Goal: Book appointment/travel/reservation

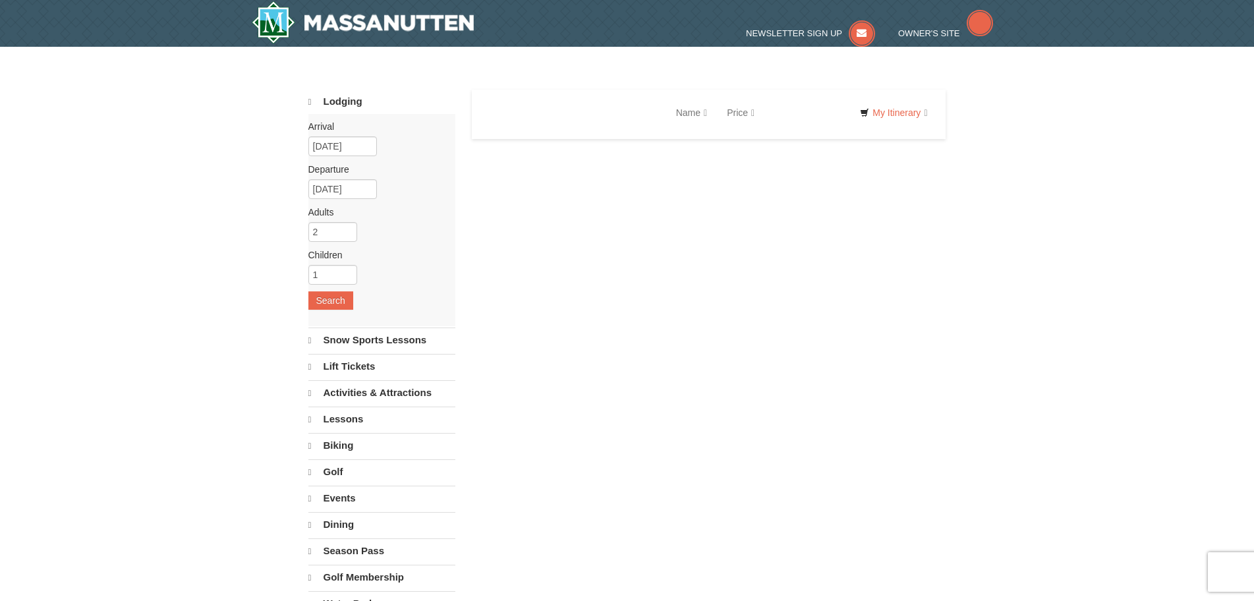
select select "10"
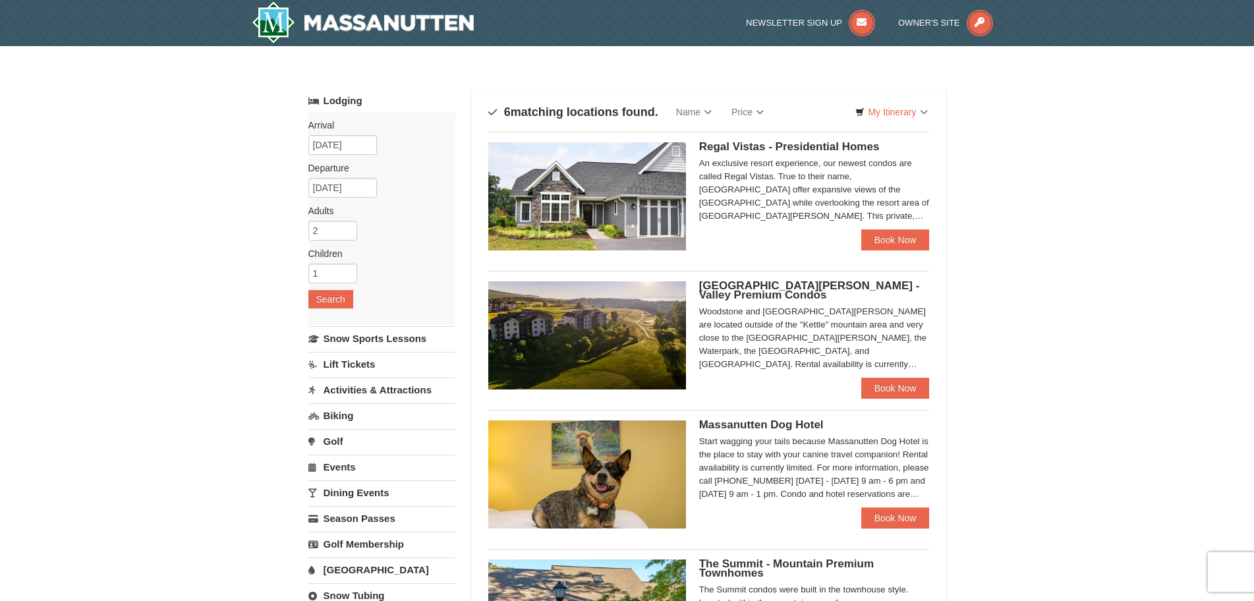
click at [333, 570] on link "[GEOGRAPHIC_DATA]" at bounding box center [381, 569] width 147 height 24
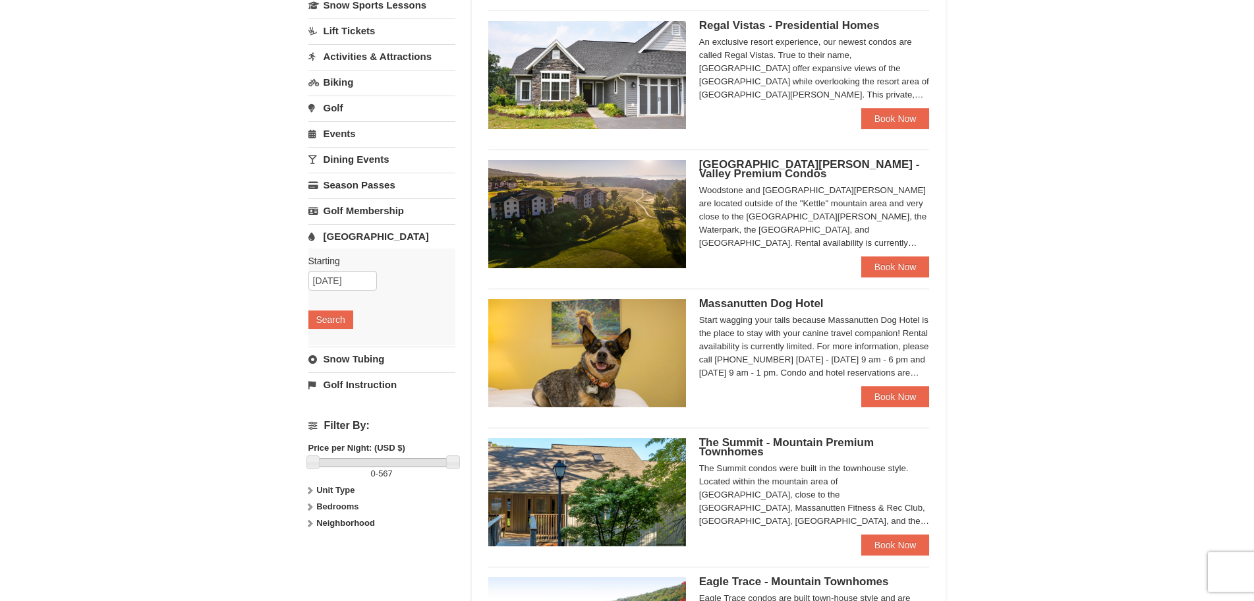
scroll to position [198, 0]
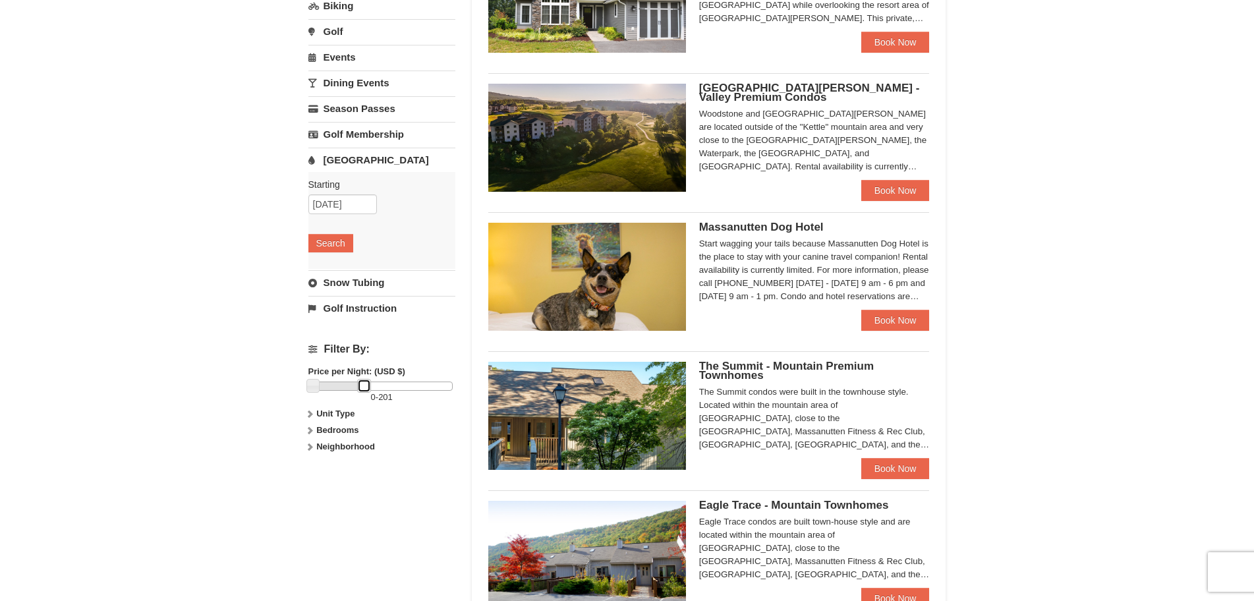
drag, startPoint x: 449, startPoint y: 386, endPoint x: 360, endPoint y: 395, distance: 89.4
click at [360, 395] on div "0 - 201" at bounding box center [381, 392] width 147 height 22
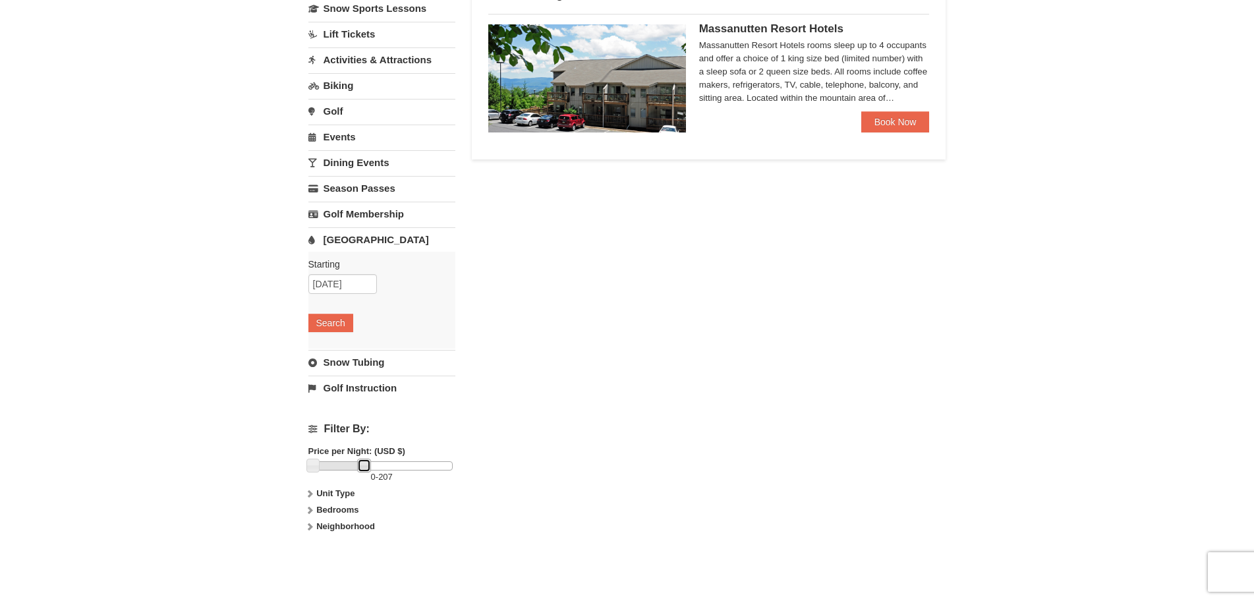
scroll to position [0, 0]
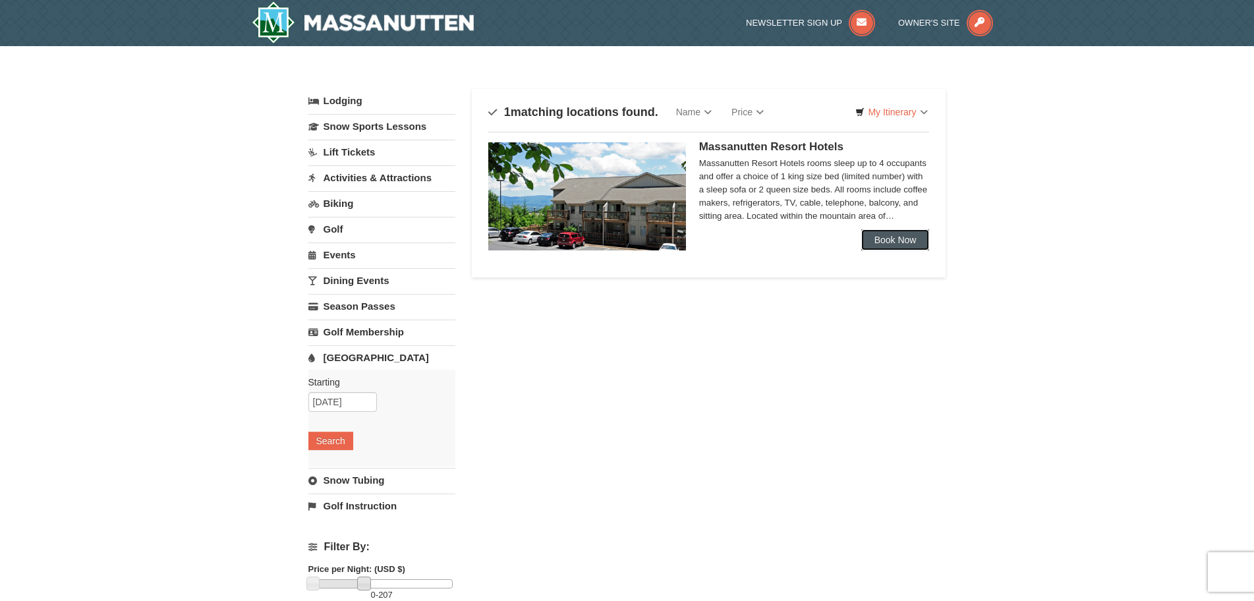
click at [906, 233] on link "Book Now" at bounding box center [895, 239] width 69 height 21
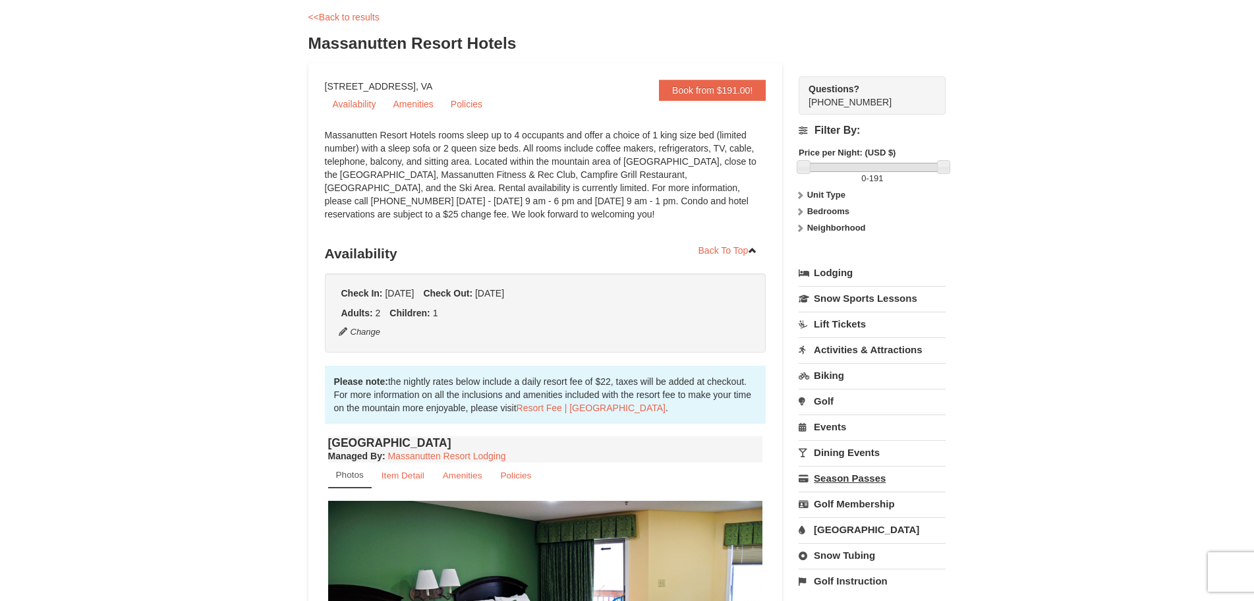
scroll to position [66, 0]
click at [854, 528] on link "[GEOGRAPHIC_DATA]" at bounding box center [871, 528] width 147 height 24
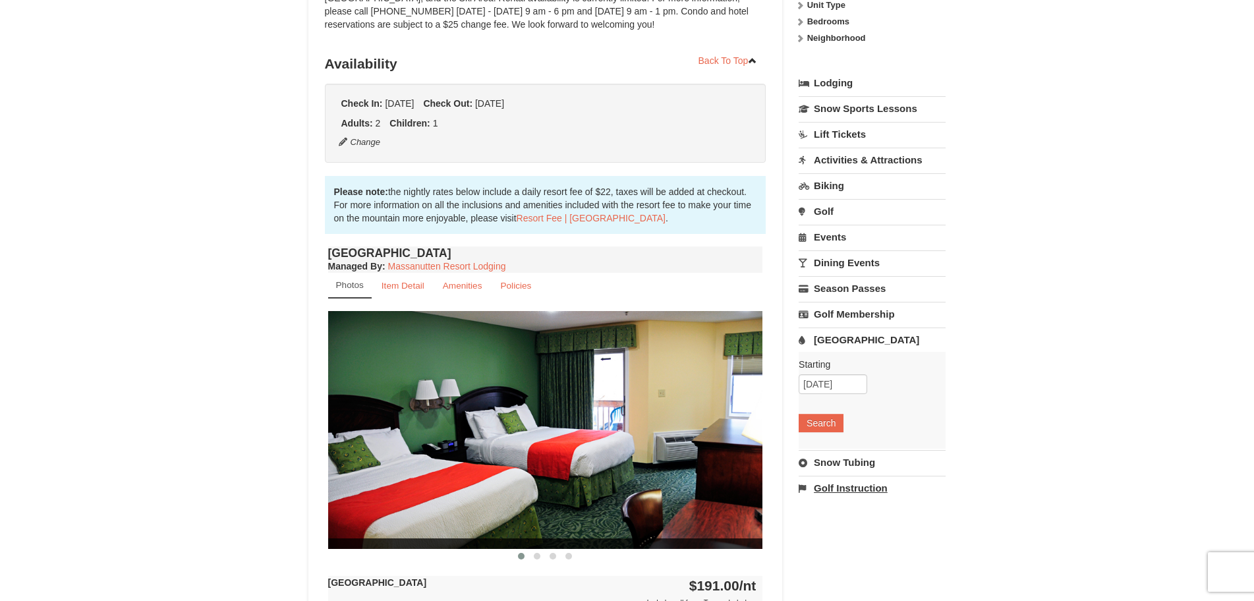
scroll to position [263, 0]
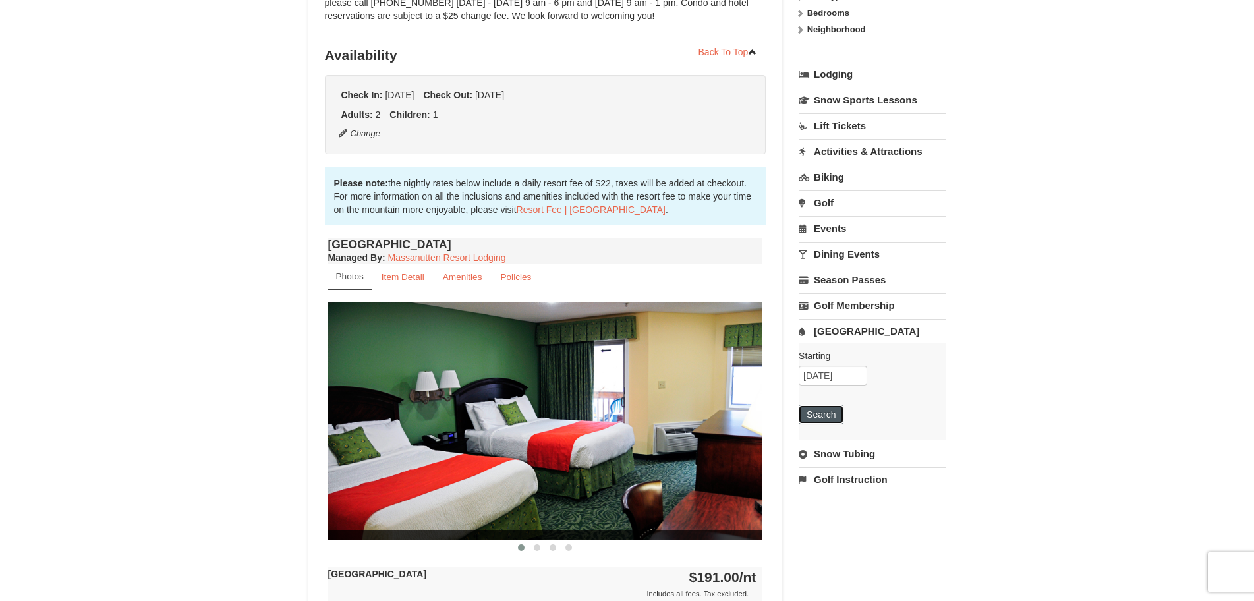
click at [827, 417] on button "Search" at bounding box center [820, 414] width 45 height 18
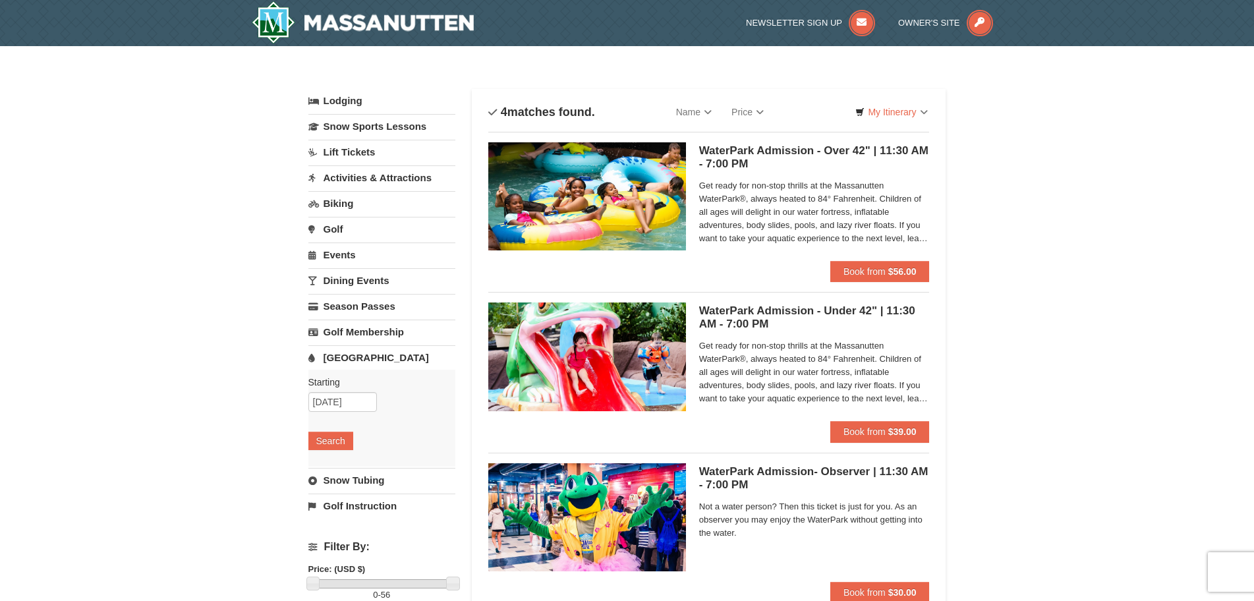
click at [751, 150] on h5 "WaterPark Admission - Over 42" | 11:30 AM - 7:00 PM Massanutten Indoor/Outdoor …" at bounding box center [814, 157] width 231 height 26
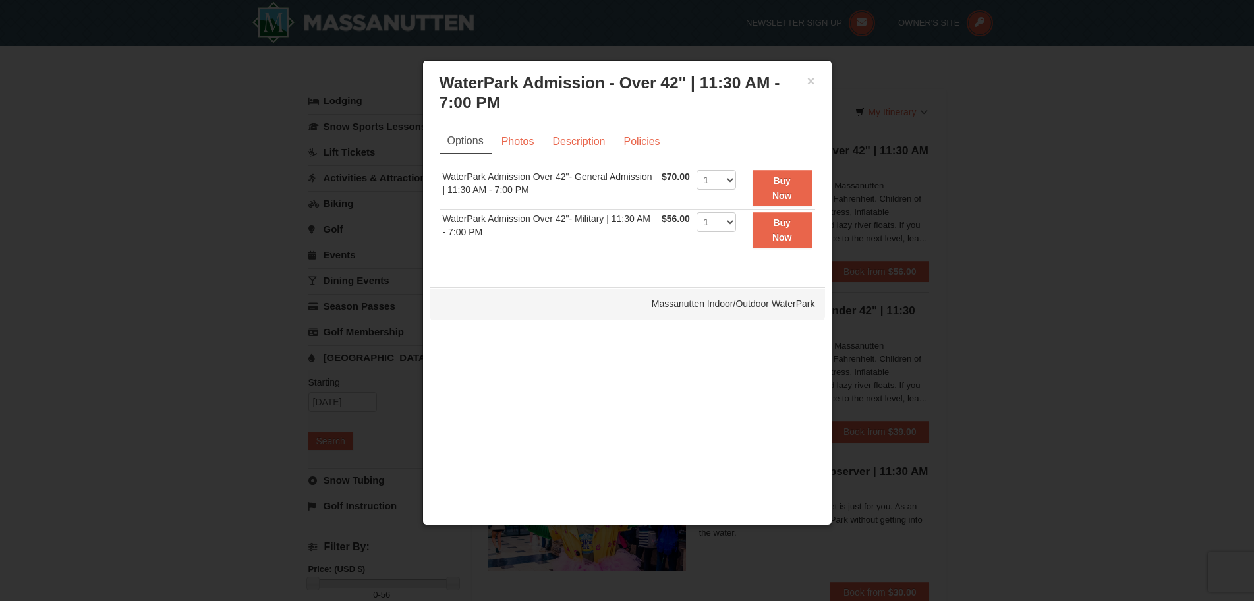
click at [576, 220] on td "WaterPark Admission Over 42"- Military | 11:30 AM - 7:00 PM" at bounding box center [548, 229] width 219 height 41
click at [558, 138] on link "Description" at bounding box center [578, 141] width 70 height 25
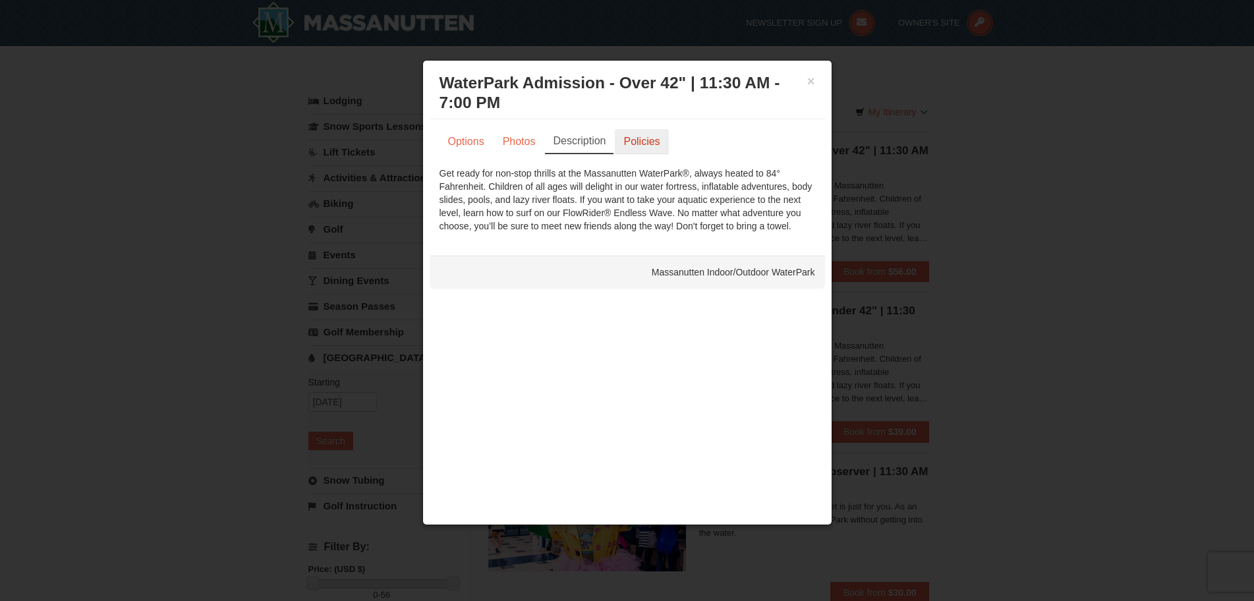
click at [629, 144] on link "Policies" at bounding box center [641, 141] width 53 height 25
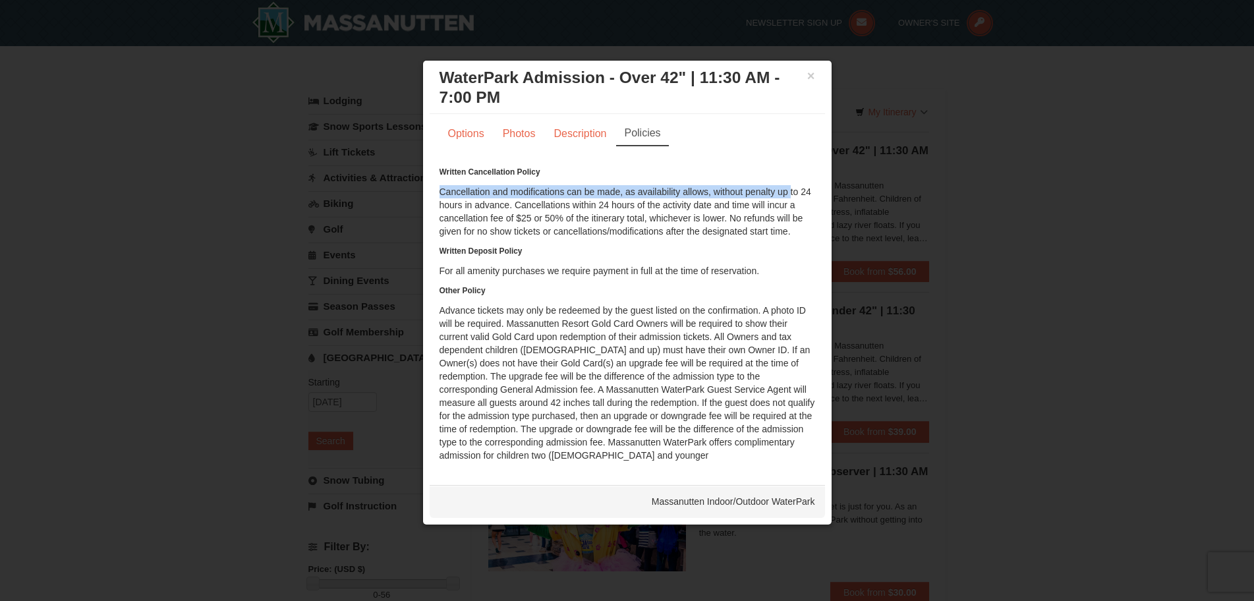
drag, startPoint x: 798, startPoint y: 174, endPoint x: 783, endPoint y: 126, distance: 49.8
click at [794, 131] on div "Options Photos Description Policies Sorry, no matches found. Please remove some…" at bounding box center [626, 293] width 395 height 358
click at [467, 123] on link "Options" at bounding box center [465, 133] width 53 height 25
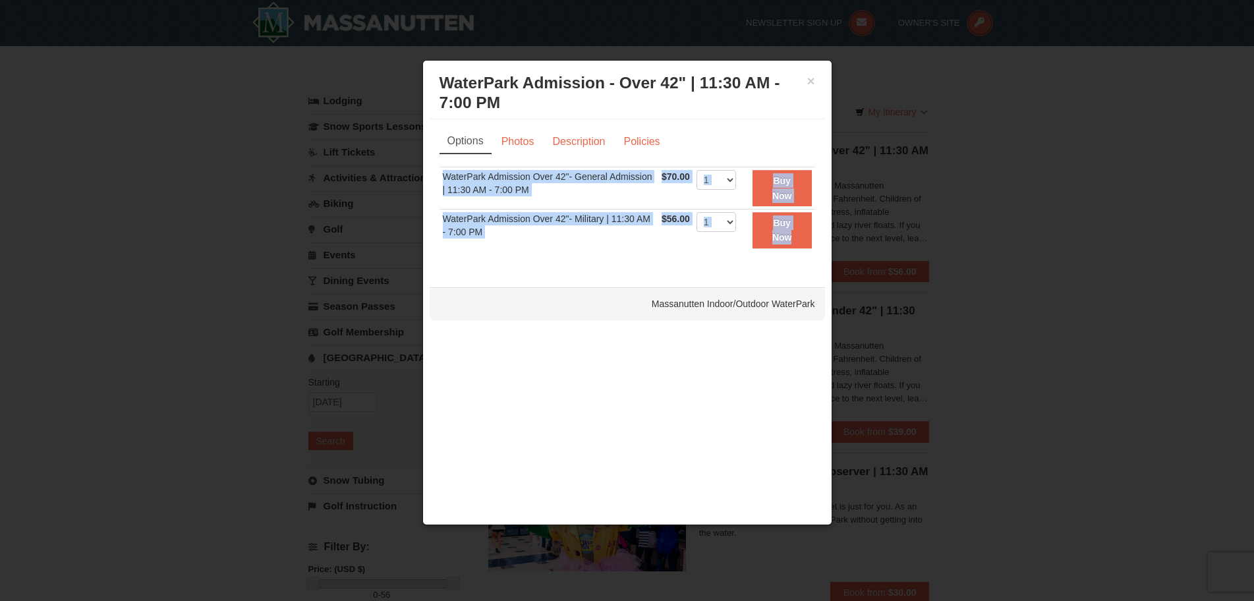
click at [543, 293] on div "Massanutten Indoor/Outdoor WaterPark" at bounding box center [626, 303] width 395 height 33
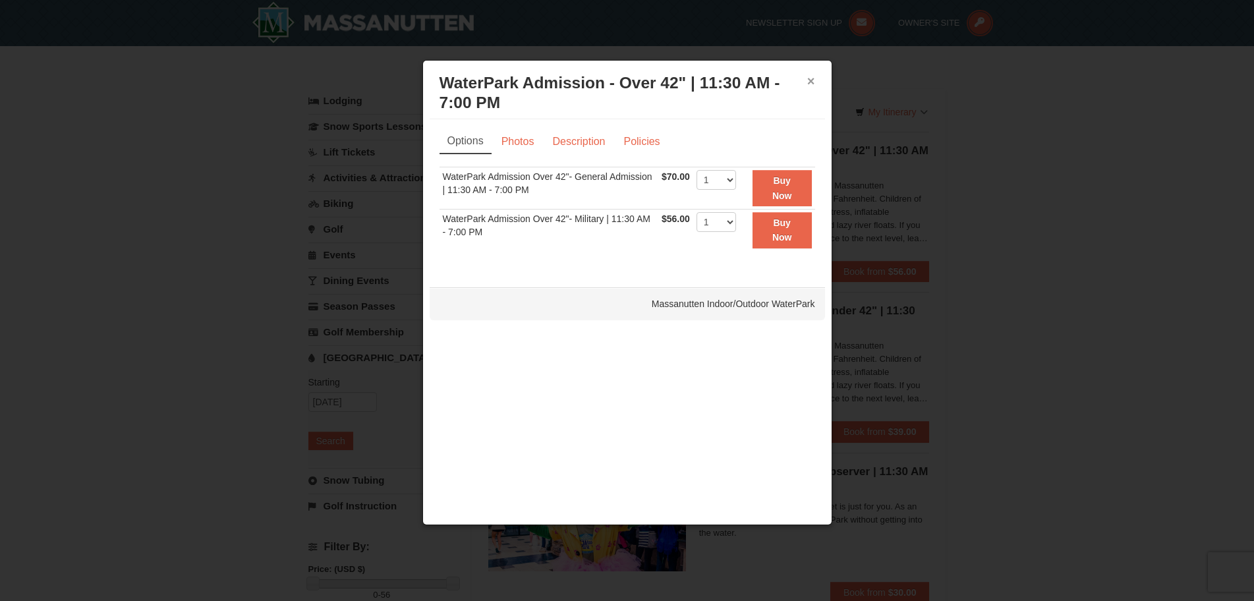
click at [814, 80] on button "×" at bounding box center [811, 80] width 8 height 13
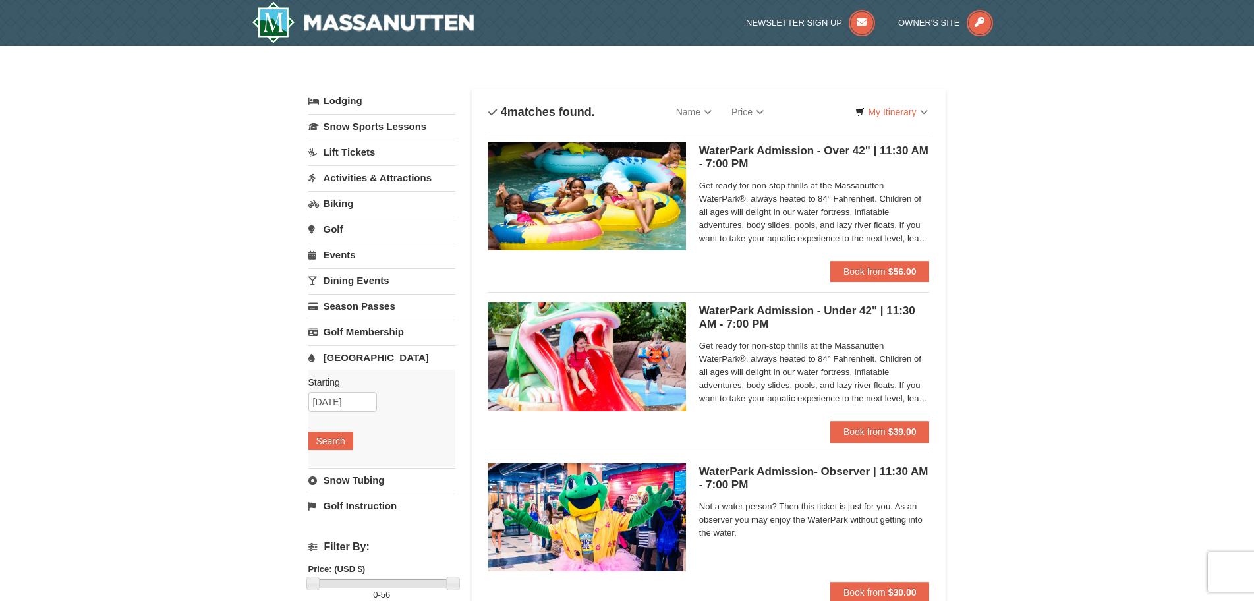
click at [346, 180] on link "Activities & Attractions" at bounding box center [381, 177] width 147 height 24
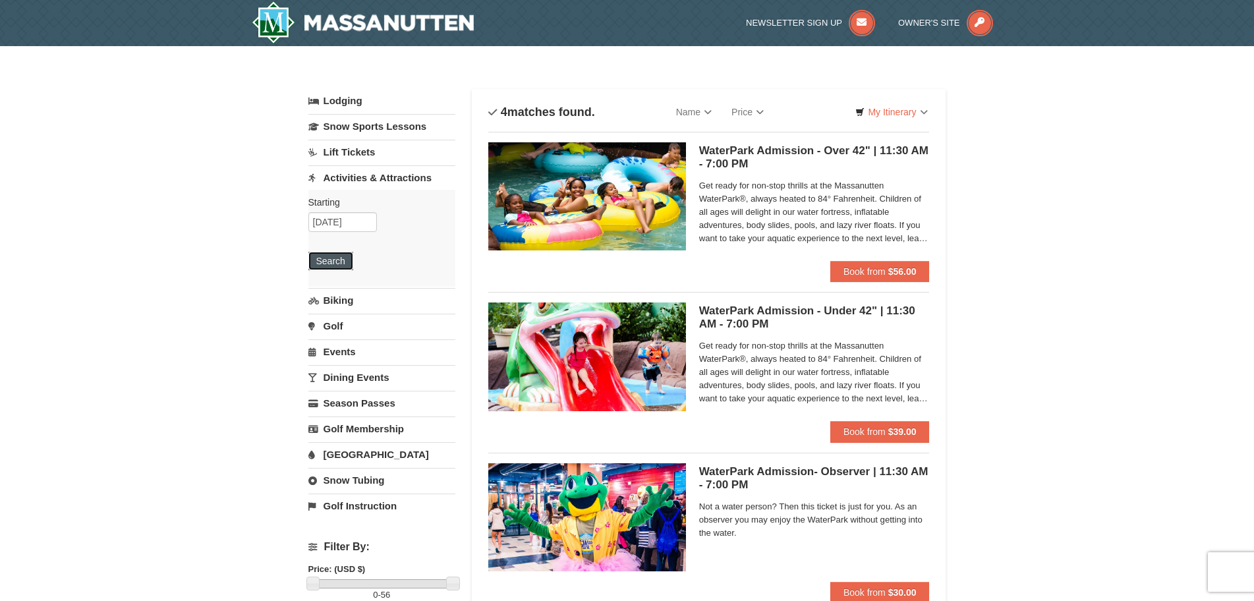
click at [327, 252] on button "Search" at bounding box center [330, 261] width 45 height 18
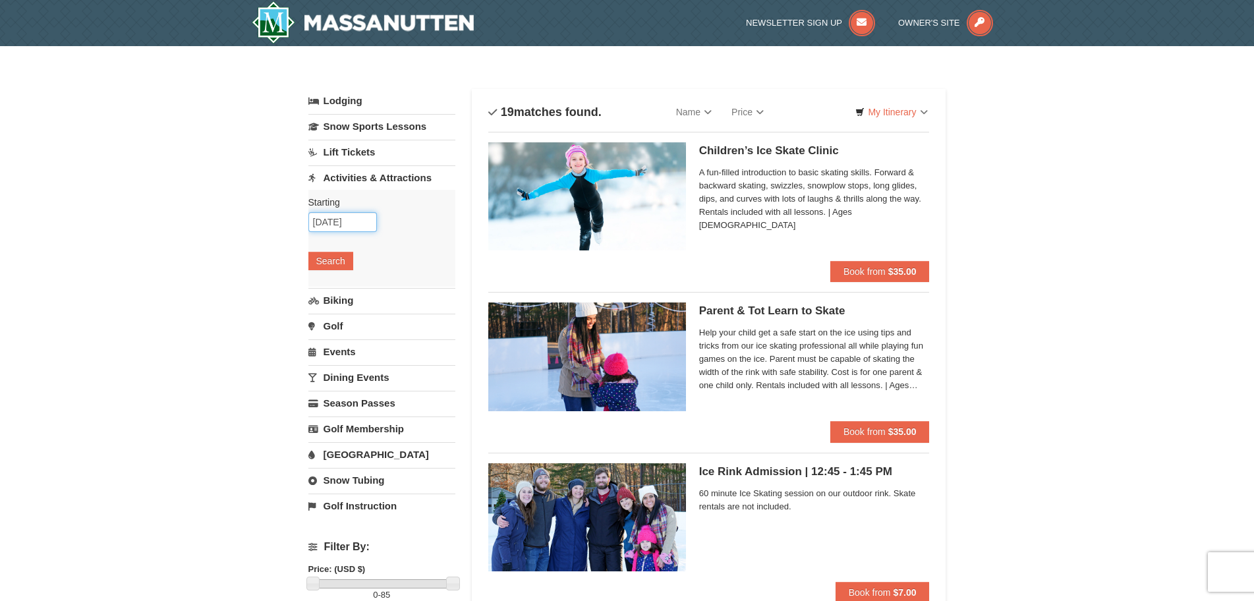
click at [336, 223] on input "[DATE]" at bounding box center [342, 222] width 69 height 20
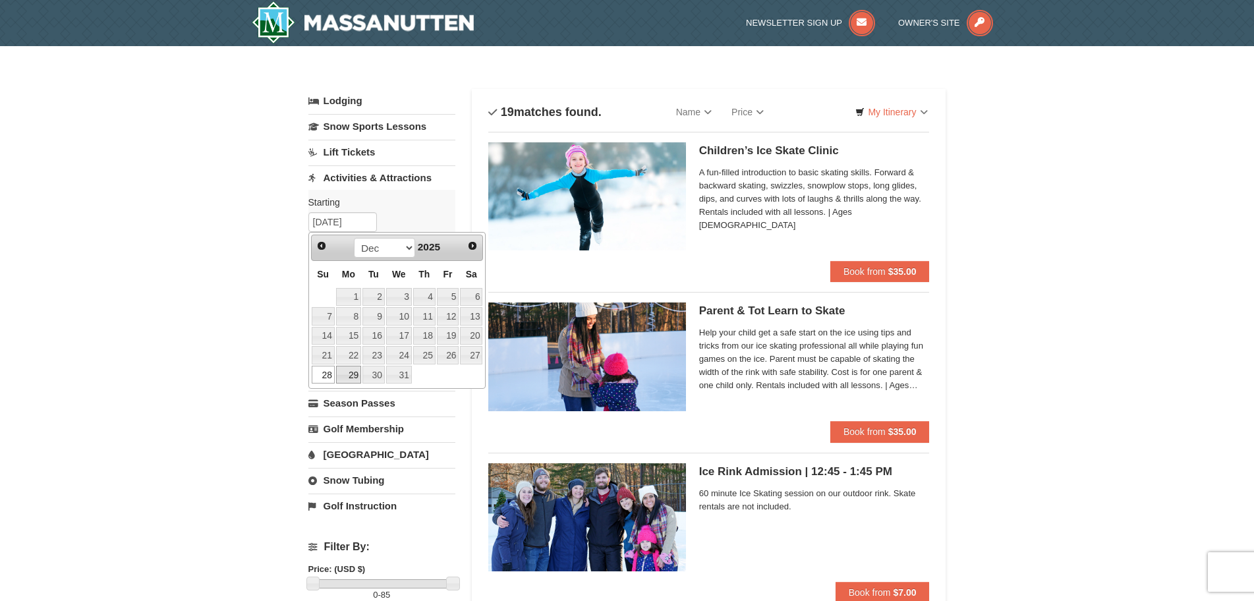
click at [346, 378] on link "29" at bounding box center [348, 375] width 25 height 18
type input "12/29/2025"
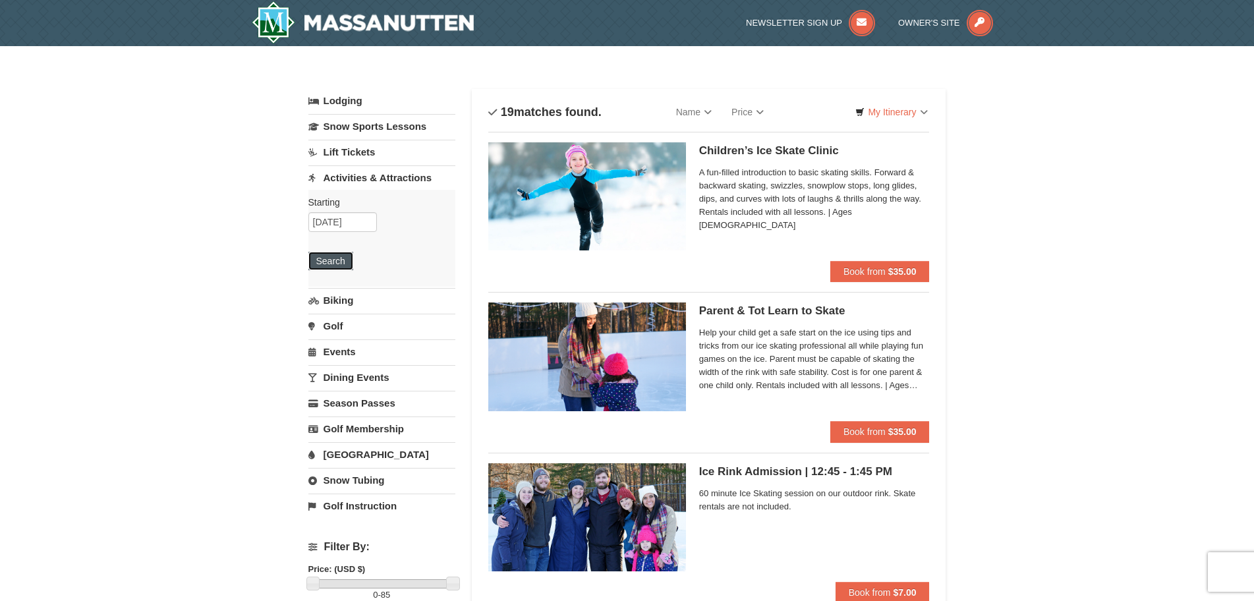
click at [323, 265] on button "Search" at bounding box center [330, 261] width 45 height 18
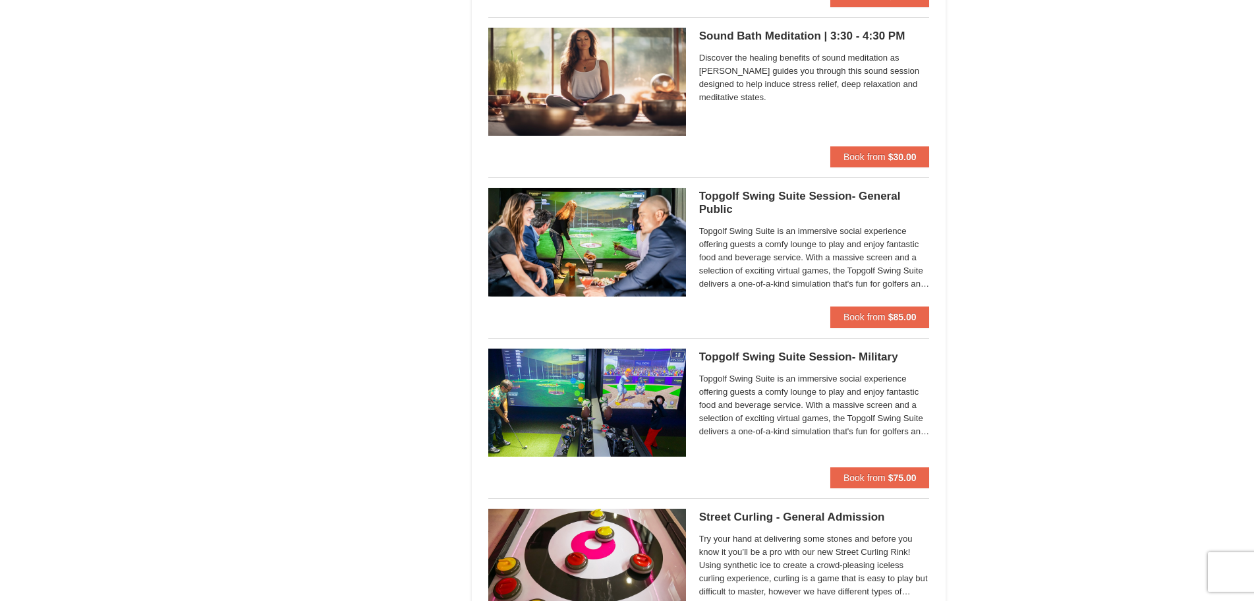
scroll to position [2371, 0]
